Goal: Information Seeking & Learning: Learn about a topic

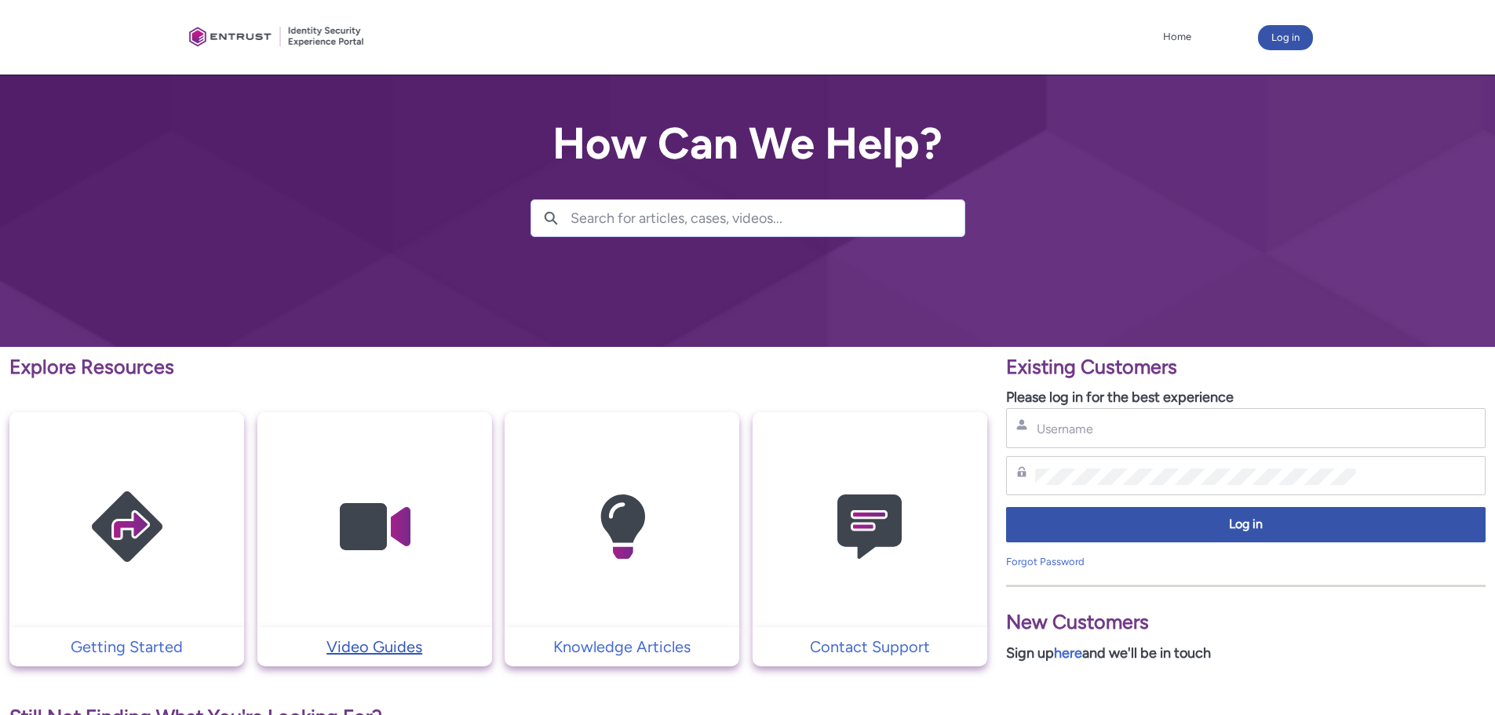
click at [354, 643] on p "Video Guides" at bounding box center [374, 647] width 219 height 24
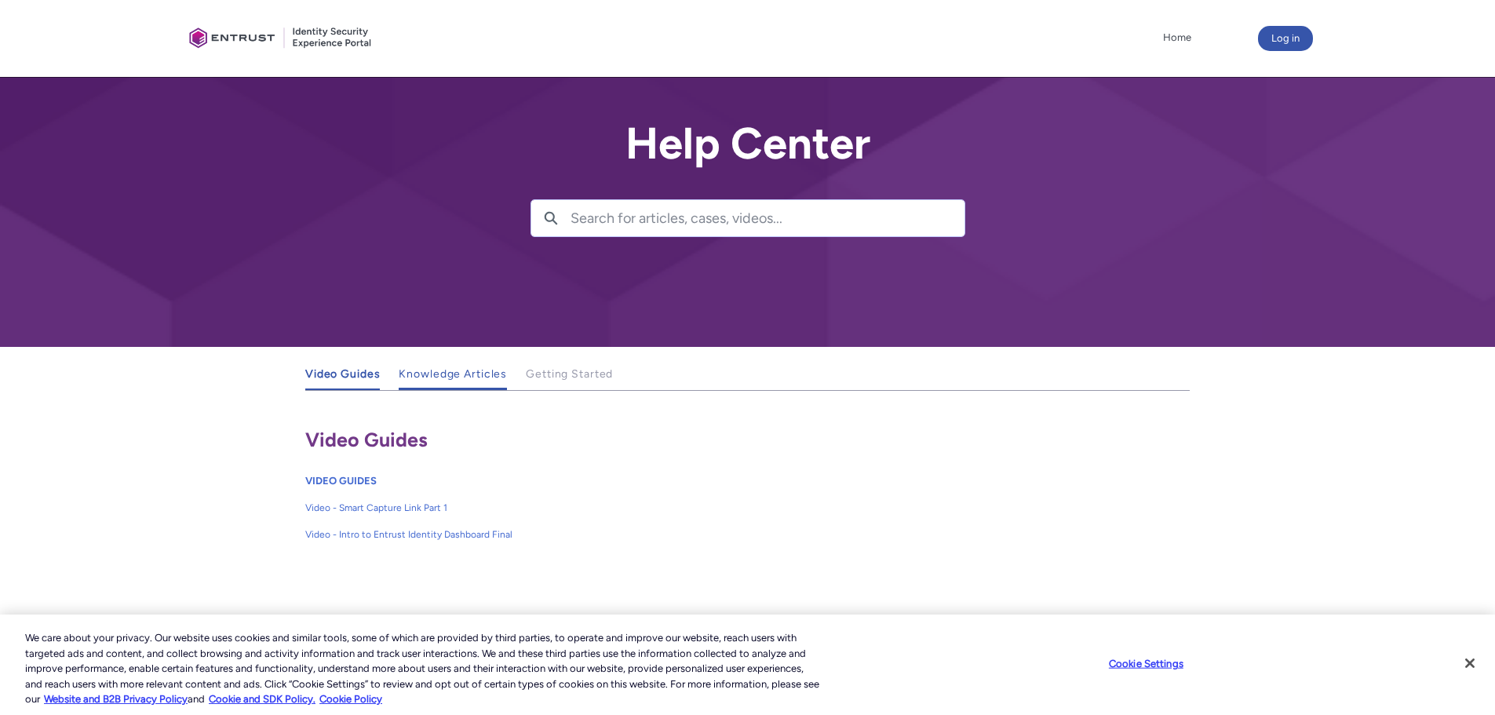
click at [458, 380] on span "Knowledge Articles" at bounding box center [453, 373] width 108 height 13
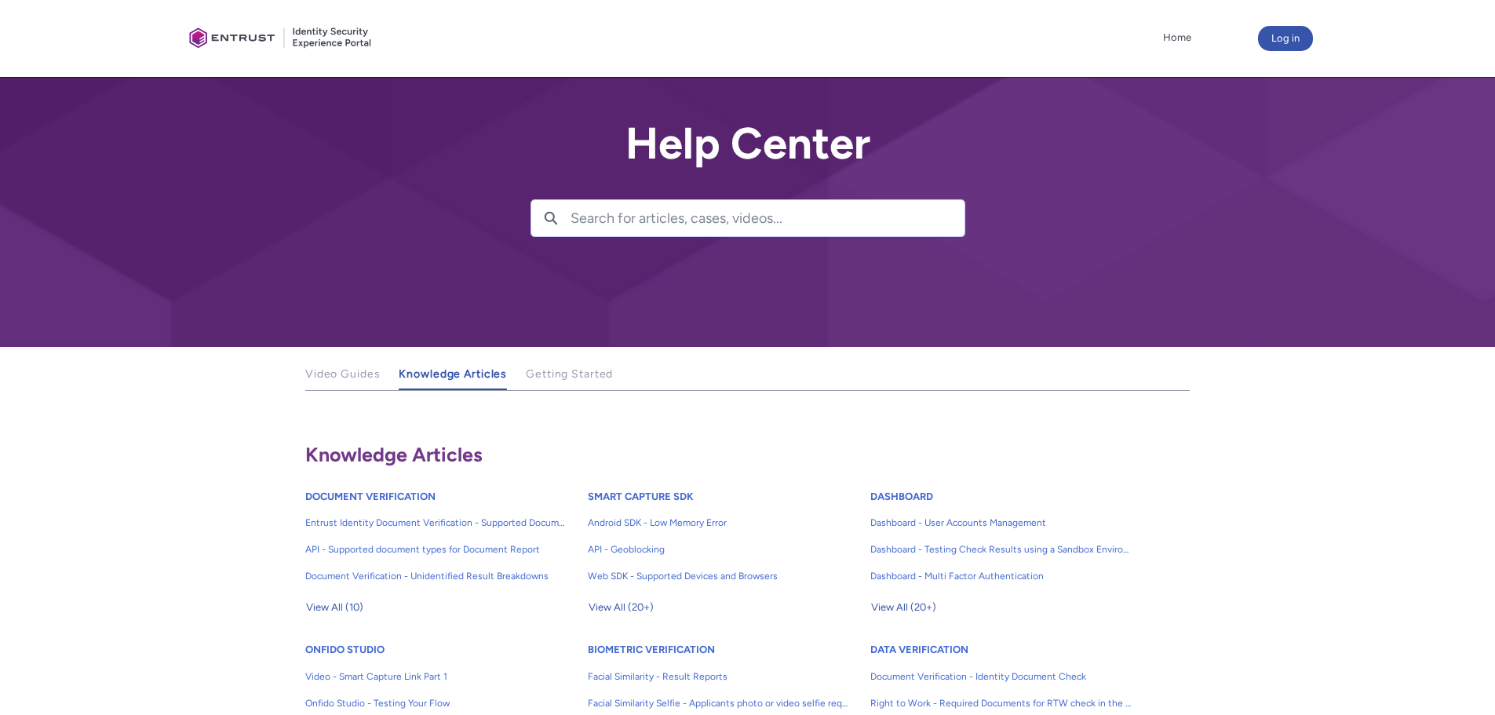
click at [616, 368] on ul "Video Guides Knowledge Articles Getting Started More" at bounding box center [747, 374] width 884 height 31
click at [570, 384] on link "Getting Started" at bounding box center [569, 374] width 87 height 31
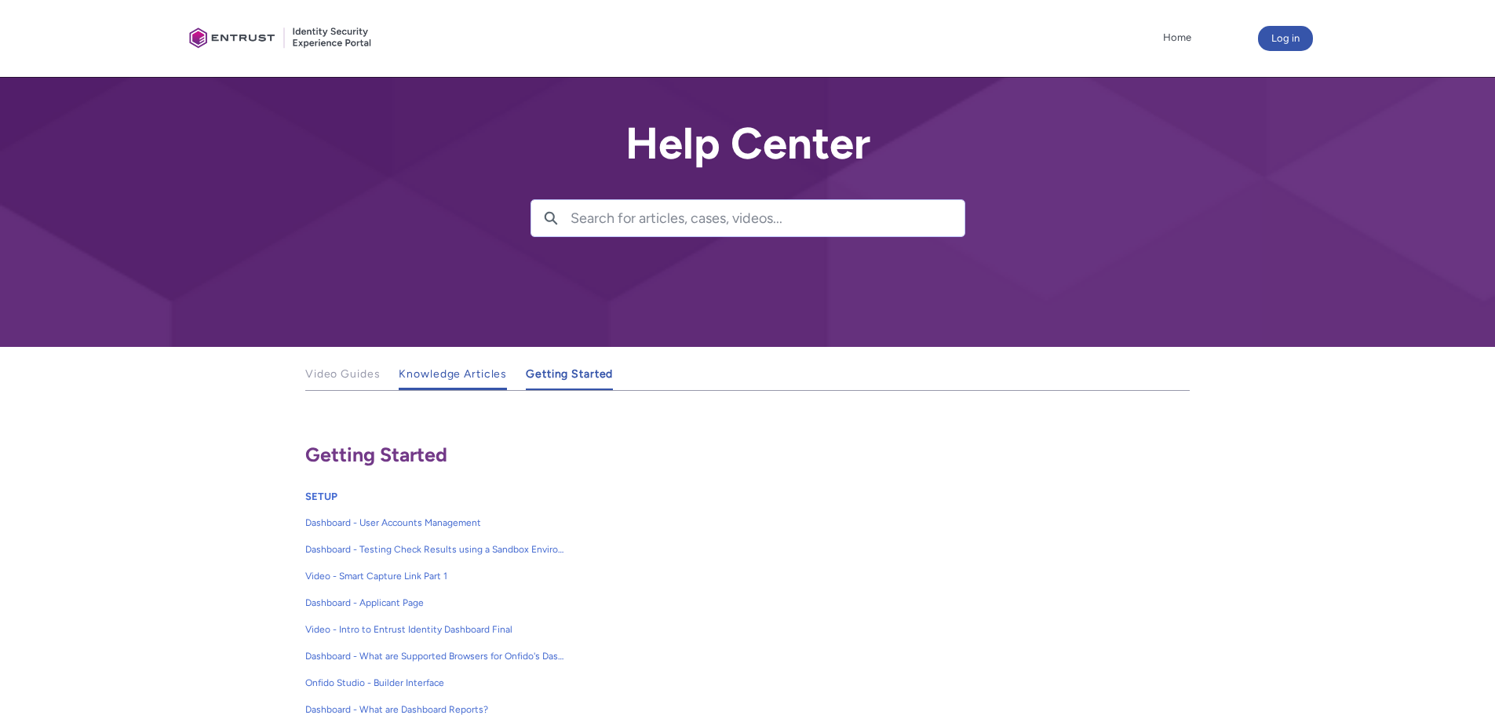
click at [436, 377] on span "Knowledge Articles" at bounding box center [453, 373] width 108 height 13
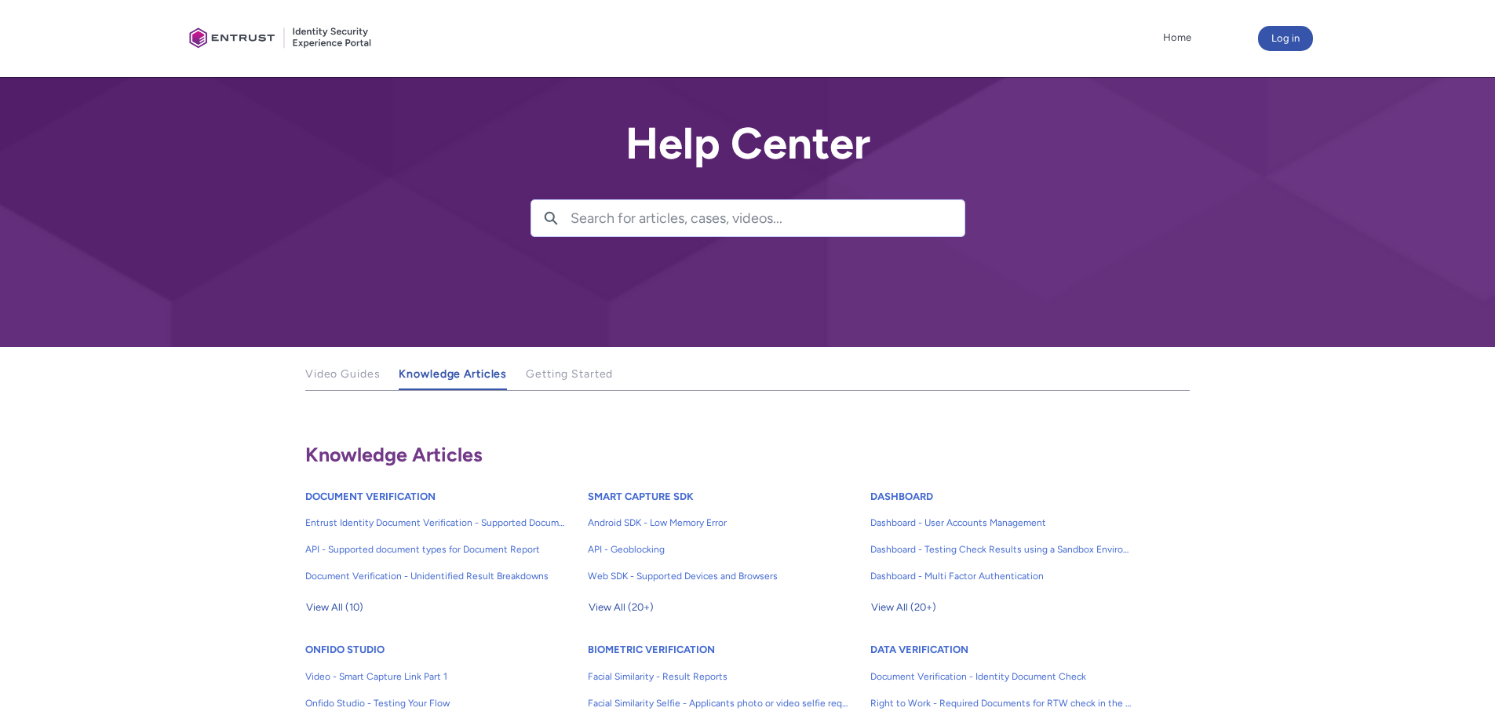
click at [364, 394] on div at bounding box center [747, 399] width 884 height 16
click at [364, 386] on link "Video Guides" at bounding box center [342, 374] width 75 height 31
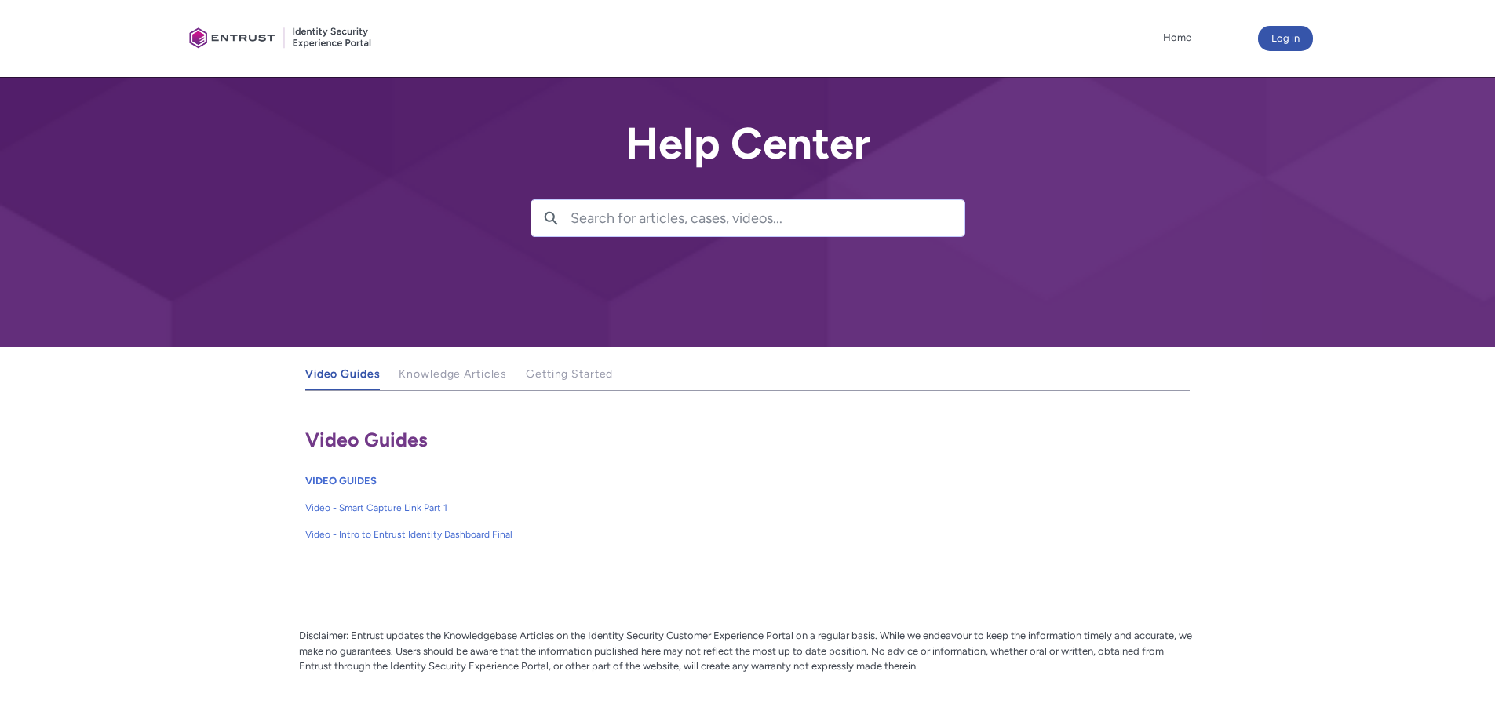
drag, startPoint x: 456, startPoint y: 317, endPoint x: 450, endPoint y: 347, distance: 30.5
click at [456, 317] on div at bounding box center [747, 173] width 1495 height 347
click at [439, 368] on span "Knowledge Articles" at bounding box center [453, 373] width 108 height 13
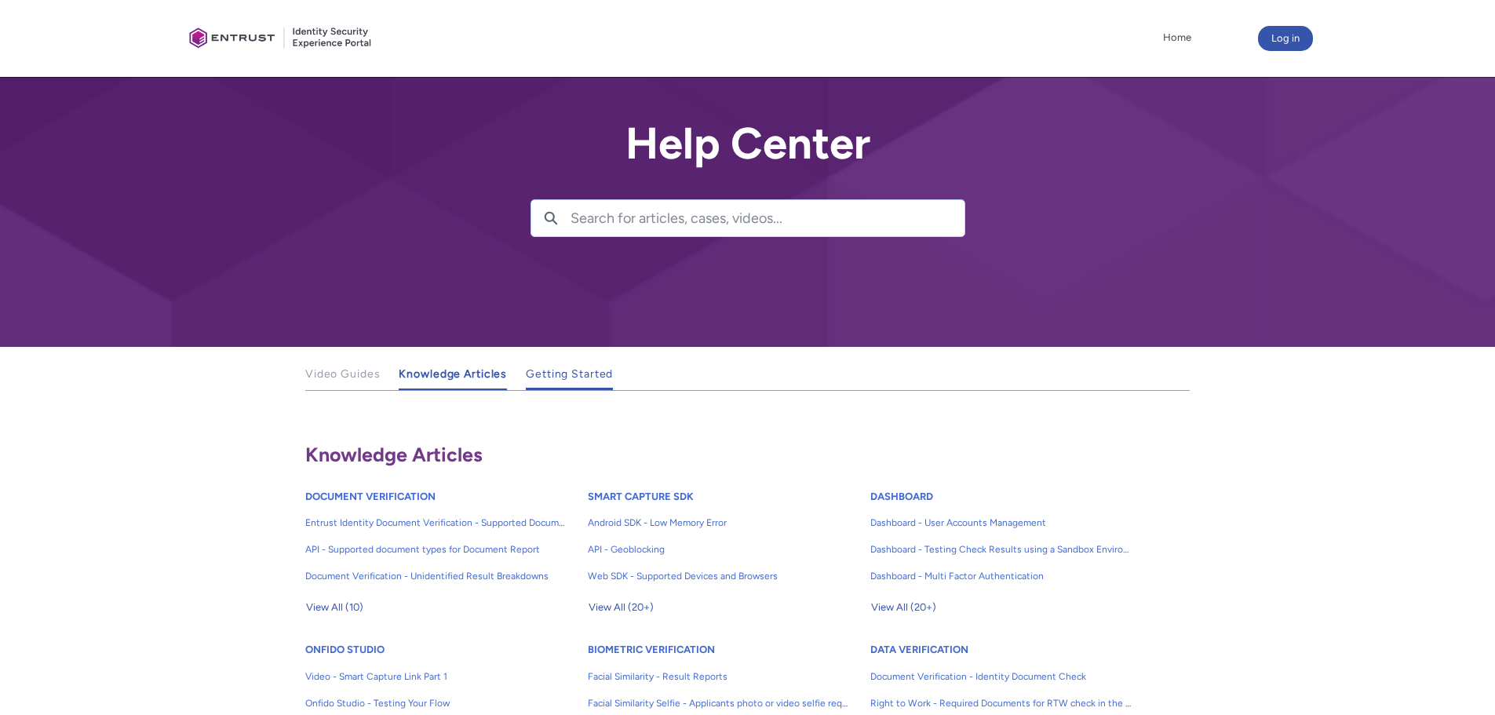
click at [534, 363] on link "Getting Started" at bounding box center [569, 374] width 87 height 31
